Goal: Task Accomplishment & Management: Manage account settings

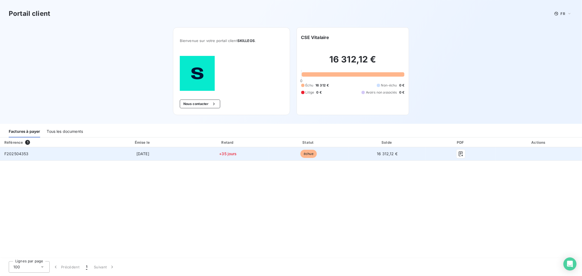
click at [280, 147] on td "échue" at bounding box center [309, 153] width 80 height 13
click at [462, 151] on icon "button" at bounding box center [460, 153] width 5 height 5
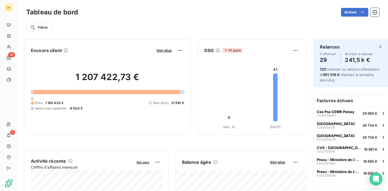
click at [170, 19] on div "Filtrer" at bounding box center [202, 25] width 353 height 15
click at [378, 10] on div "Tableau de bord Actions Filtrer" at bounding box center [202, 18] width 371 height 36
click at [376, 11] on button "button" at bounding box center [375, 12] width 9 height 9
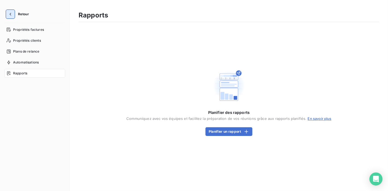
click at [12, 13] on button "button" at bounding box center [10, 14] width 9 height 9
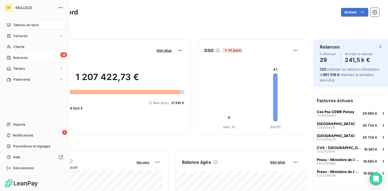
click at [13, 55] on span "Relances" at bounding box center [20, 57] width 14 height 5
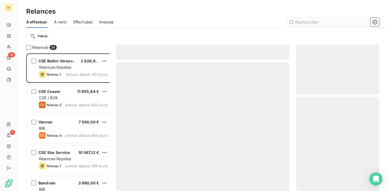
scroll to position [140, 82]
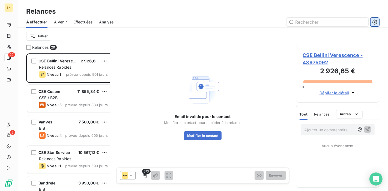
click at [376, 19] on icon "button" at bounding box center [374, 21] width 5 height 5
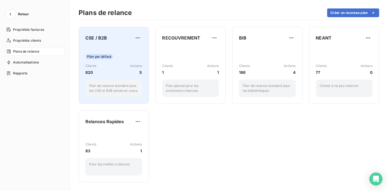
click at [87, 37] on span "CSE / B2B" at bounding box center [96, 38] width 22 height 7
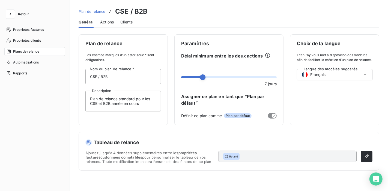
click at [120, 21] on div "Clients" at bounding box center [126, 21] width 12 height 11
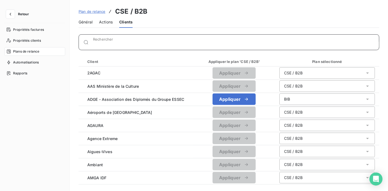
click at [93, 42] on input "Rechercher" at bounding box center [236, 44] width 286 height 5
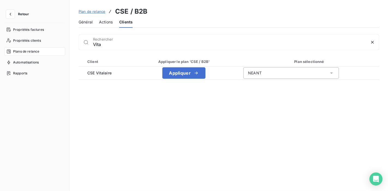
click at [170, 120] on div "Client Appliquer le plan 'CSE / B2B' Plan sélectionné CSE Vitalaire Appliquer N…" at bounding box center [229, 121] width 301 height 128
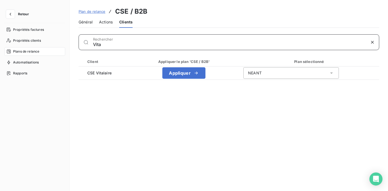
drag, startPoint x: 84, startPoint y: 38, endPoint x: 57, endPoint y: 38, distance: 26.8
click at [70, 38] on div "Vita Rechercher Client Appliquer le plan 'CSE / B2B' Plan sélectionné CSE Vital…" at bounding box center [229, 109] width 318 height 150
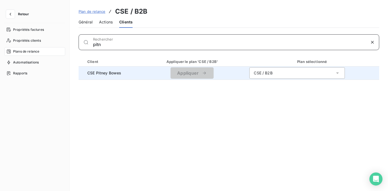
type input "pitn"
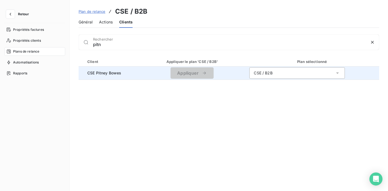
click at [257, 67] on div "CSE / B2B" at bounding box center [298, 72] width 96 height 11
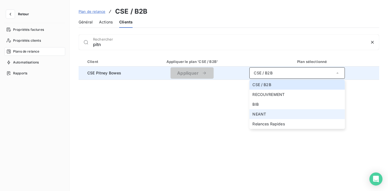
click at [258, 109] on li "NEANT" at bounding box center [298, 114] width 96 height 10
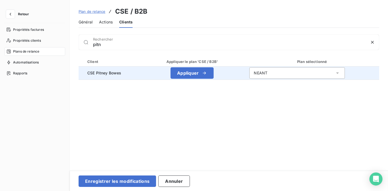
click at [188, 114] on div "Client Appliquer le plan 'CSE / B2B' Plan sélectionné CSE Pitney Bowes Applique…" at bounding box center [229, 118] width 301 height 123
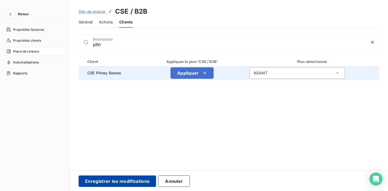
click at [105, 179] on button "Enregistrer les modifications" at bounding box center [118, 181] width 78 height 11
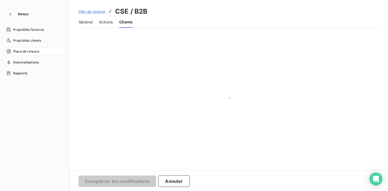
click at [107, 150] on div at bounding box center [229, 101] width 318 height 146
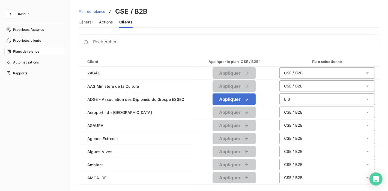
click at [165, 17] on div "Général Actions Clients" at bounding box center [229, 21] width 301 height 11
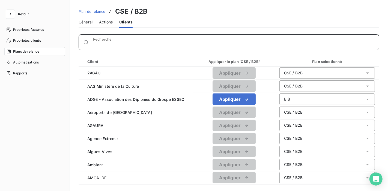
click at [99, 42] on input "Rechercher" at bounding box center [236, 44] width 286 height 5
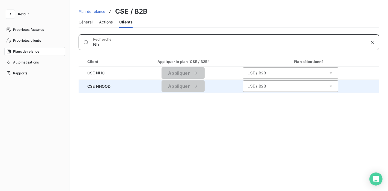
type input "Nh"
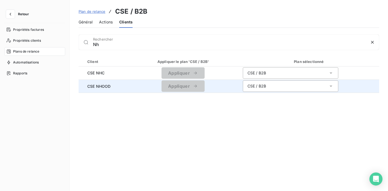
click at [89, 84] on span "CSE NHOOD" at bounding box center [103, 87] width 40 height 6
click at [243, 81] on div "CSE / B2B" at bounding box center [291, 86] width 96 height 11
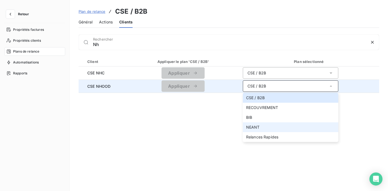
click at [246, 125] on span "NEANT" at bounding box center [253, 127] width 14 height 5
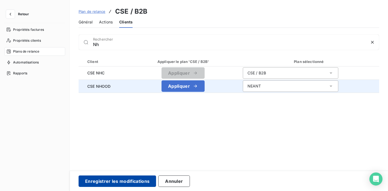
click at [104, 180] on button "Enregistrer les modifications" at bounding box center [118, 181] width 78 height 11
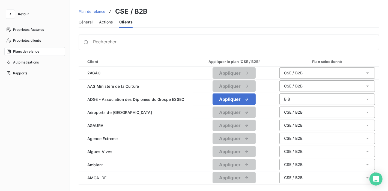
drag, startPoint x: 99, startPoint y: 45, endPoint x: 99, endPoint y: 40, distance: 4.9
click at [99, 44] on div "Rechercher Client Appliquer le plan 'CSE / B2B' Plan sélectionné 2AGAC Applique…" at bounding box center [229, 109] width 301 height 150
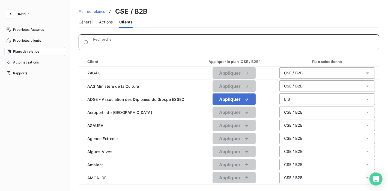
click at [99, 42] on input "Rechercher" at bounding box center [236, 44] width 286 height 5
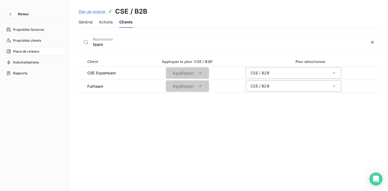
drag, startPoint x: 87, startPoint y: 35, endPoint x: 56, endPoint y: 37, distance: 30.9
click at [70, 37] on div "team Rechercher Client Appliquer le plan 'CSE / B2B' Plan sélectionné CSE Exper…" at bounding box center [229, 109] width 318 height 150
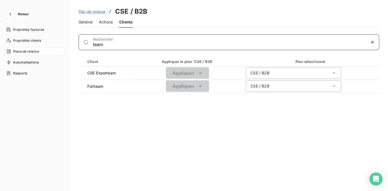
click at [93, 42] on input "team" at bounding box center [229, 44] width 273 height 5
click at [79, 38] on div "team Rechercher" at bounding box center [229, 42] width 301 height 16
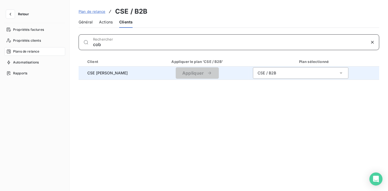
type input "cob"
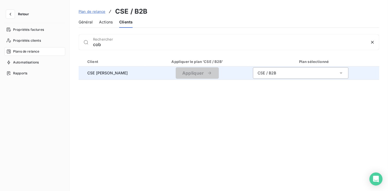
click at [258, 70] on div "CSE / B2B" at bounding box center [267, 72] width 19 height 5
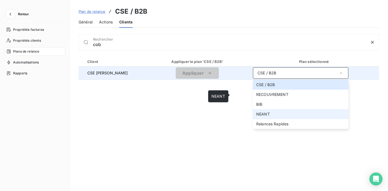
click at [256, 112] on span "NEANT" at bounding box center [263, 114] width 14 height 5
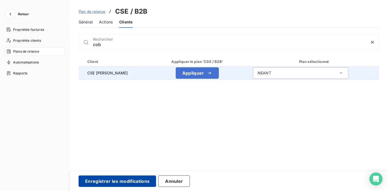
click at [113, 182] on button "Enregistrer les modifications" at bounding box center [118, 181] width 78 height 11
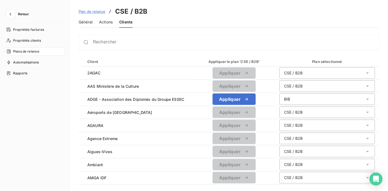
click at [217, 11] on div "Plan de relance CSE / B2B" at bounding box center [229, 12] width 301 height 10
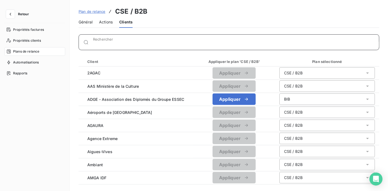
click at [102, 42] on input "Rechercher" at bounding box center [236, 44] width 286 height 5
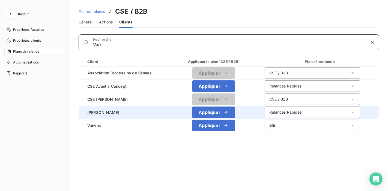
type input "Van"
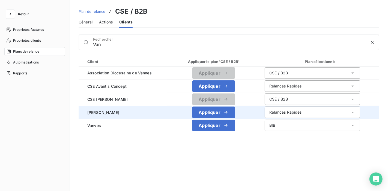
click at [283, 110] on div "Relances Rapides" at bounding box center [285, 112] width 32 height 5
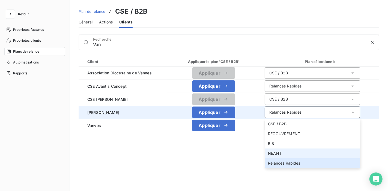
click at [275, 149] on li "NEANT" at bounding box center [313, 154] width 96 height 10
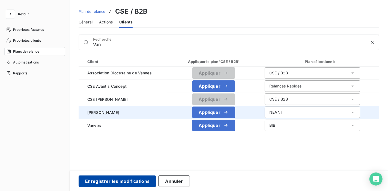
click at [107, 181] on button "Enregistrer les modifications" at bounding box center [118, 181] width 78 height 11
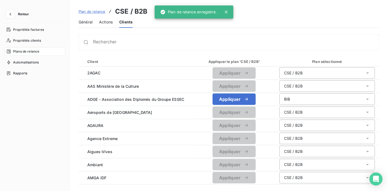
drag, startPoint x: 257, startPoint y: 16, endPoint x: 297, endPoint y: 19, distance: 40.2
click at [257, 16] on div "Général Actions Clients" at bounding box center [229, 21] width 301 height 11
